Goal: Task Accomplishment & Management: Manage account settings

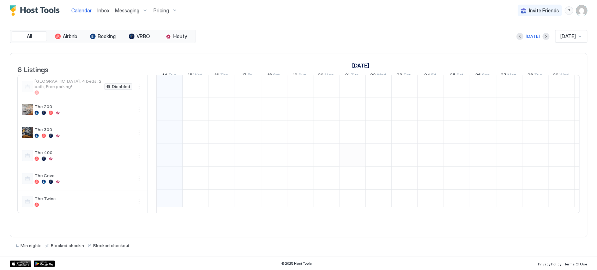
scroll to position [0, 392]
click at [581, 6] on img "User profile" at bounding box center [581, 10] width 11 height 11
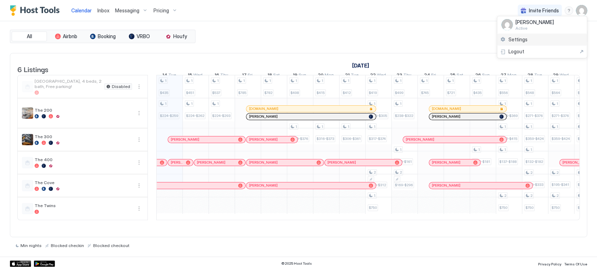
click at [500, 42] on div "Settings" at bounding box center [514, 39] width 28 height 6
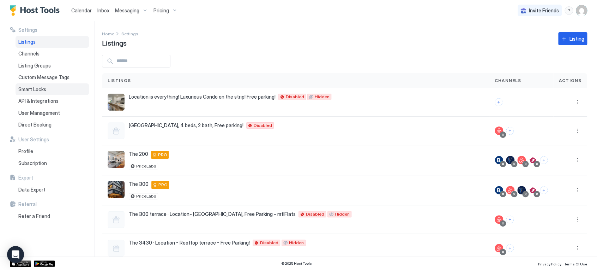
click at [37, 90] on span "Smart Locks" at bounding box center [32, 89] width 28 height 6
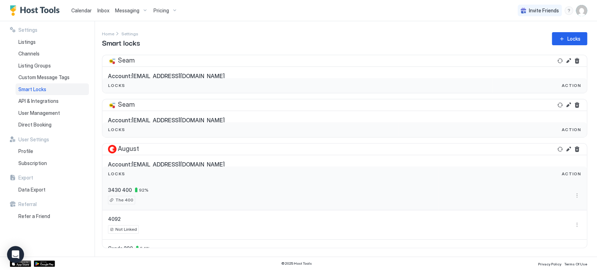
click at [178, 188] on div "3430 400 92 % The 400" at bounding box center [270, 196] width 325 height 18
click at [9, 256] on div "Open Intercom Messenger" at bounding box center [15, 254] width 19 height 19
